Goal: Navigation & Orientation: Understand site structure

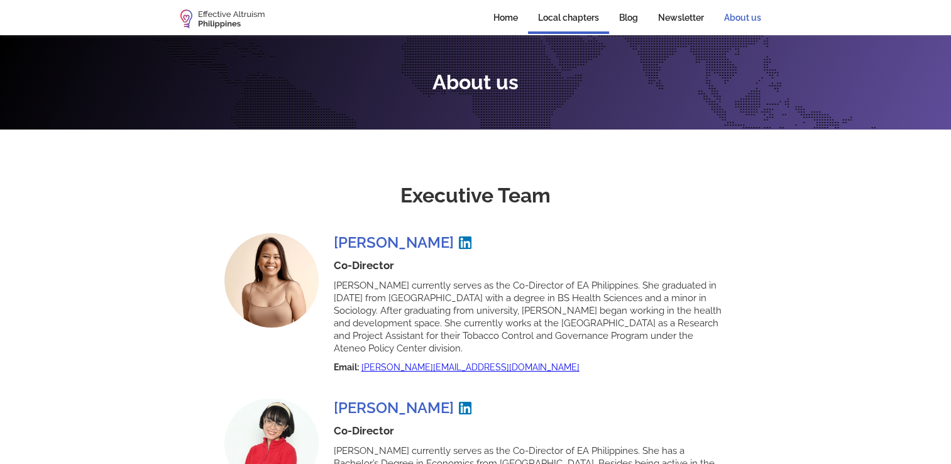
click at [545, 16] on link "Local chapters" at bounding box center [568, 19] width 81 height 30
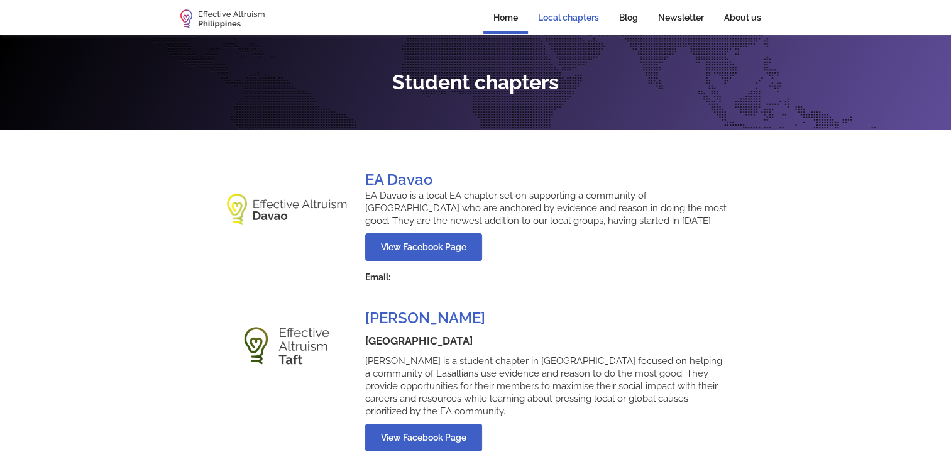
click at [500, 16] on link "Home" at bounding box center [505, 19] width 45 height 30
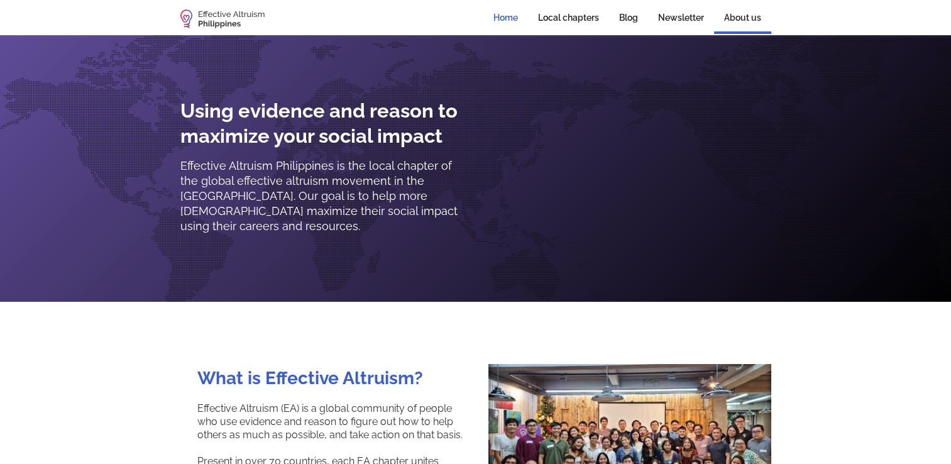
click at [743, 21] on link "About us" at bounding box center [742, 19] width 57 height 30
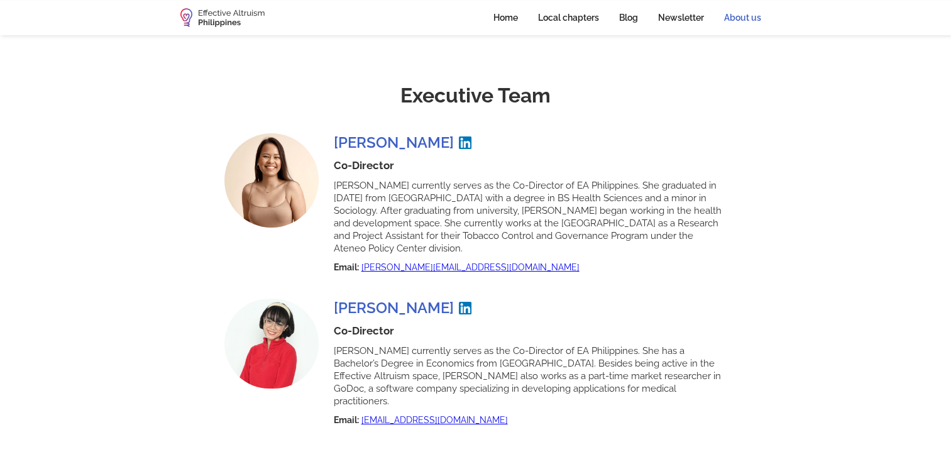
scroll to position [101, 0]
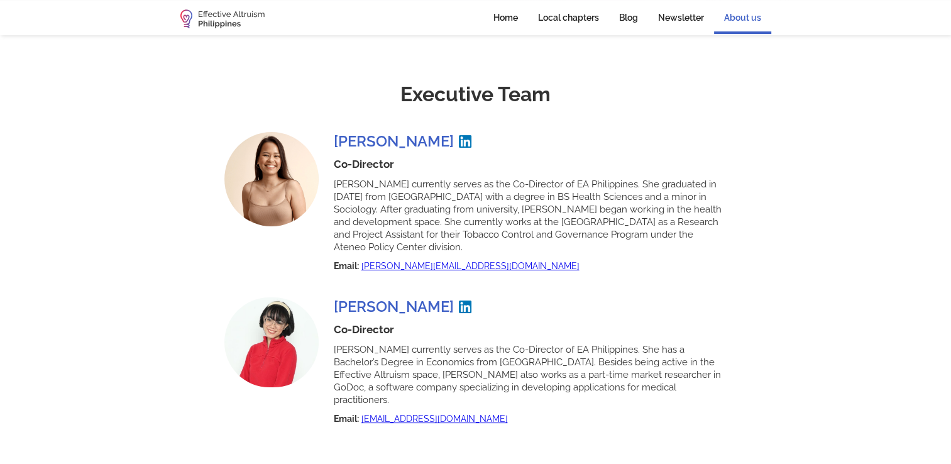
click at [742, 18] on link "About us" at bounding box center [742, 19] width 57 height 30
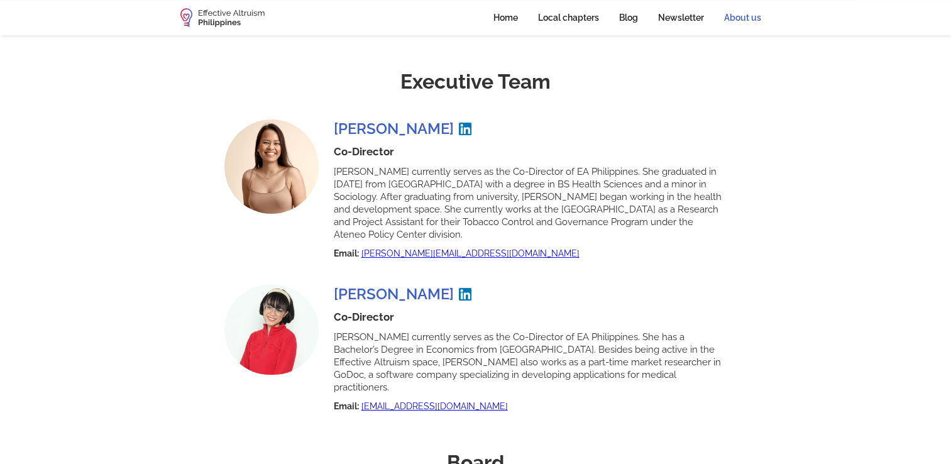
scroll to position [100, 0]
